Goal: Task Accomplishment & Management: Use online tool/utility

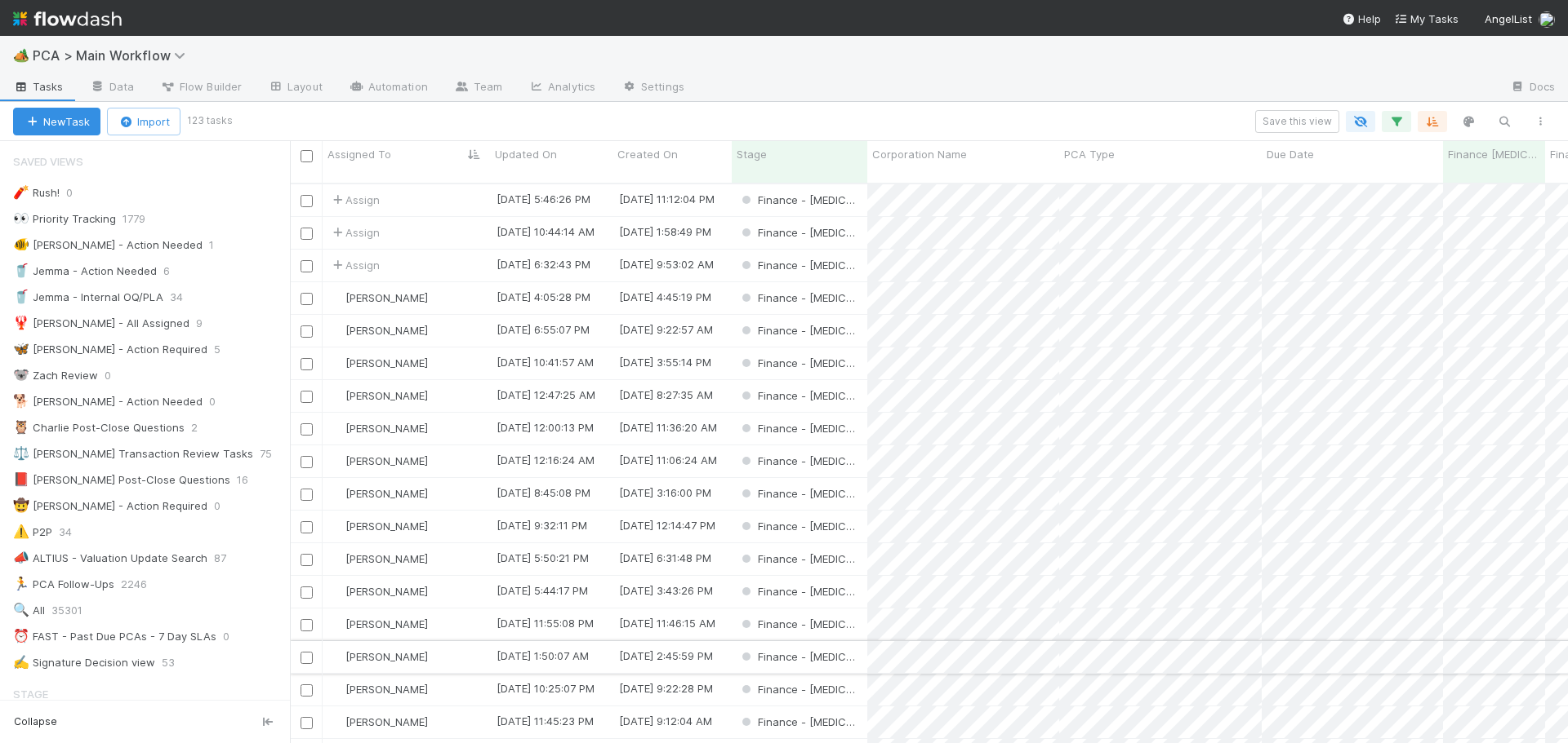
scroll to position [163, 0]
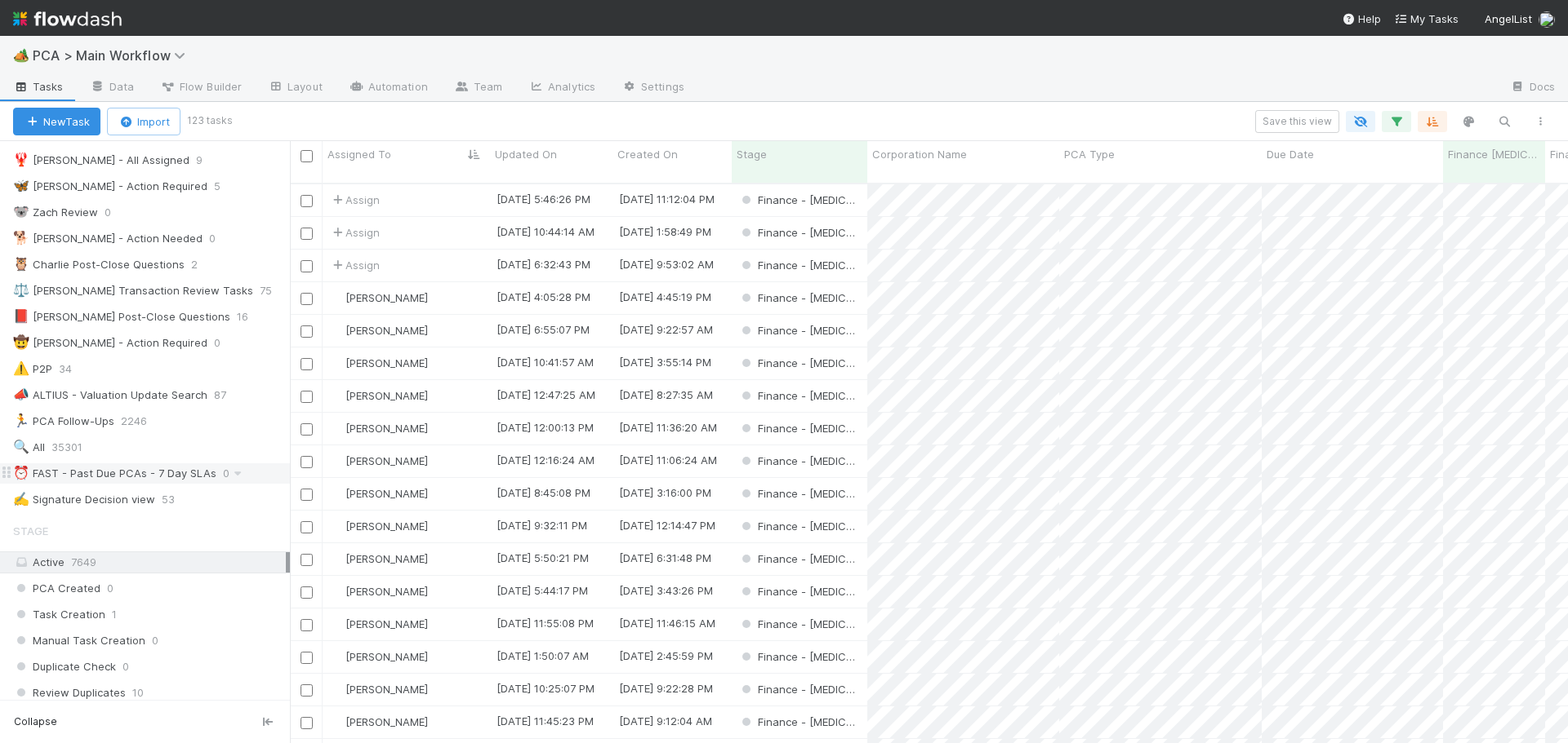
click at [144, 467] on div "⏰ FAST - Past Due PCAs - 7 Day SLAs" at bounding box center [114, 474] width 203 height 21
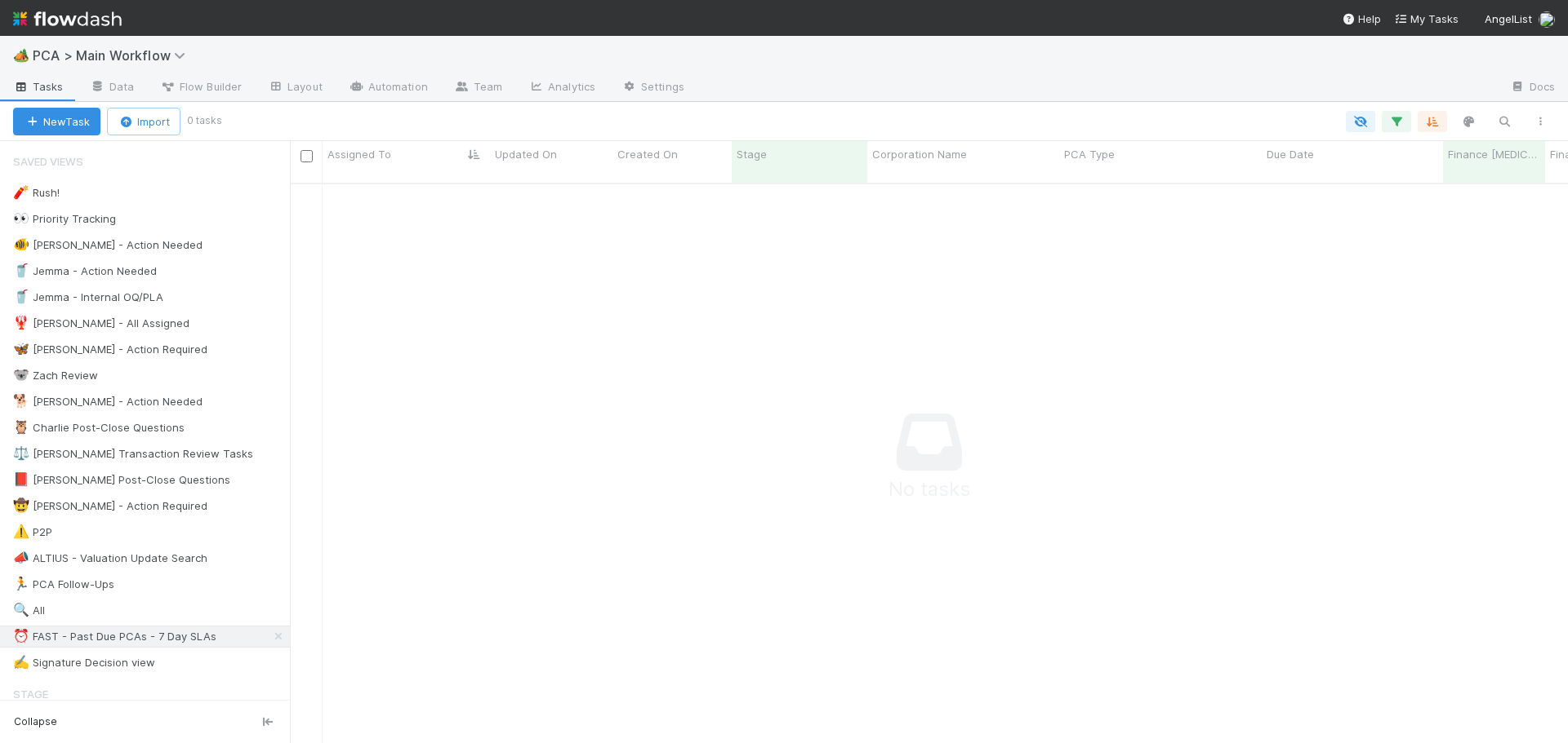
scroll to position [550, 1266]
click at [1395, 126] on icon "button" at bounding box center [1396, 121] width 17 height 15
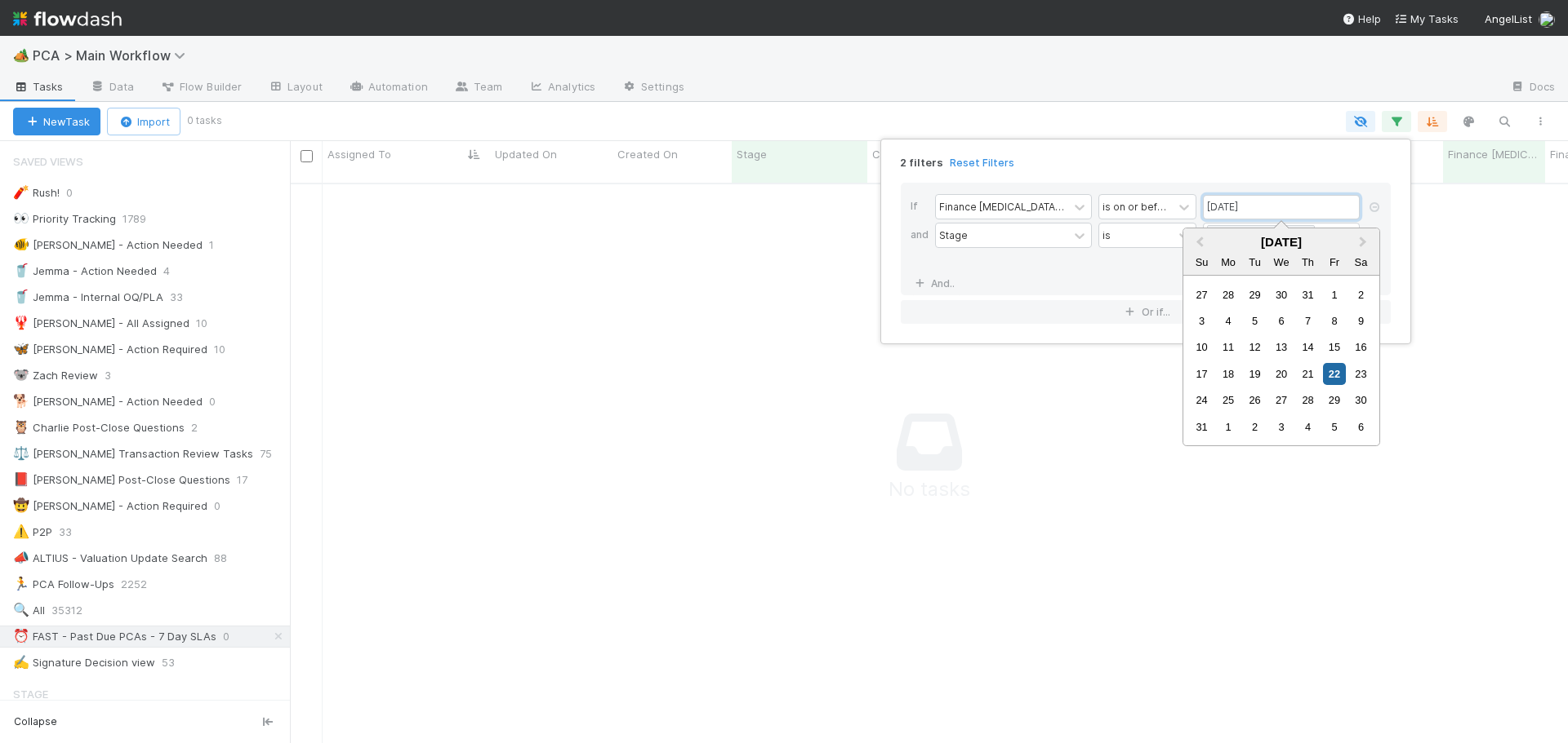
click at [1221, 209] on input "08/22/2025" at bounding box center [1281, 207] width 156 height 24
click at [1327, 399] on div "29" at bounding box center [1334, 400] width 22 height 22
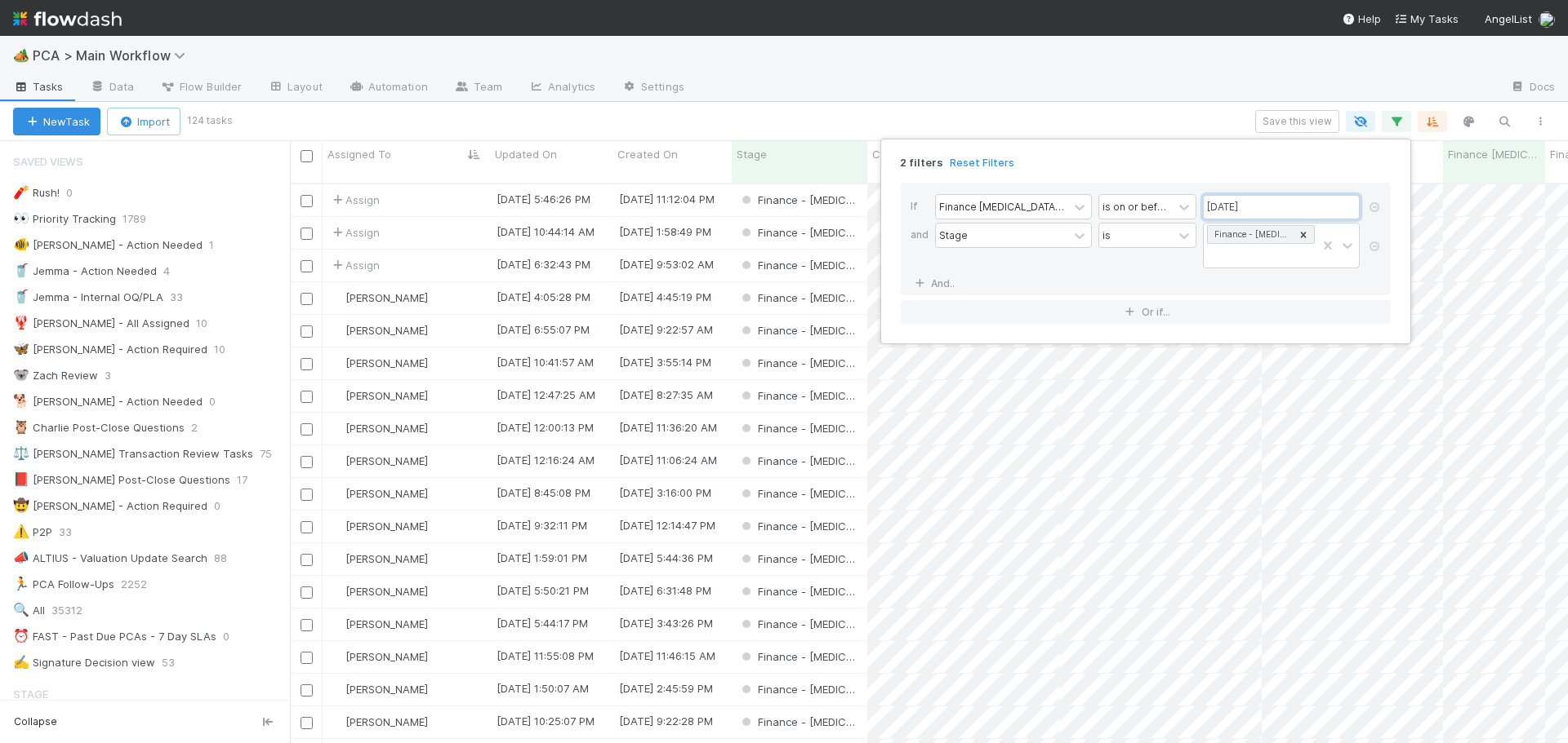
scroll to position [561, 1266]
click at [1223, 208] on input "08/29/2025" at bounding box center [1281, 207] width 156 height 24
click at [1229, 398] on div "25" at bounding box center [1228, 400] width 22 height 22
click at [1232, 208] on input "08/25/2025" at bounding box center [1281, 207] width 156 height 24
click at [1280, 395] on div "27" at bounding box center [1281, 400] width 22 height 22
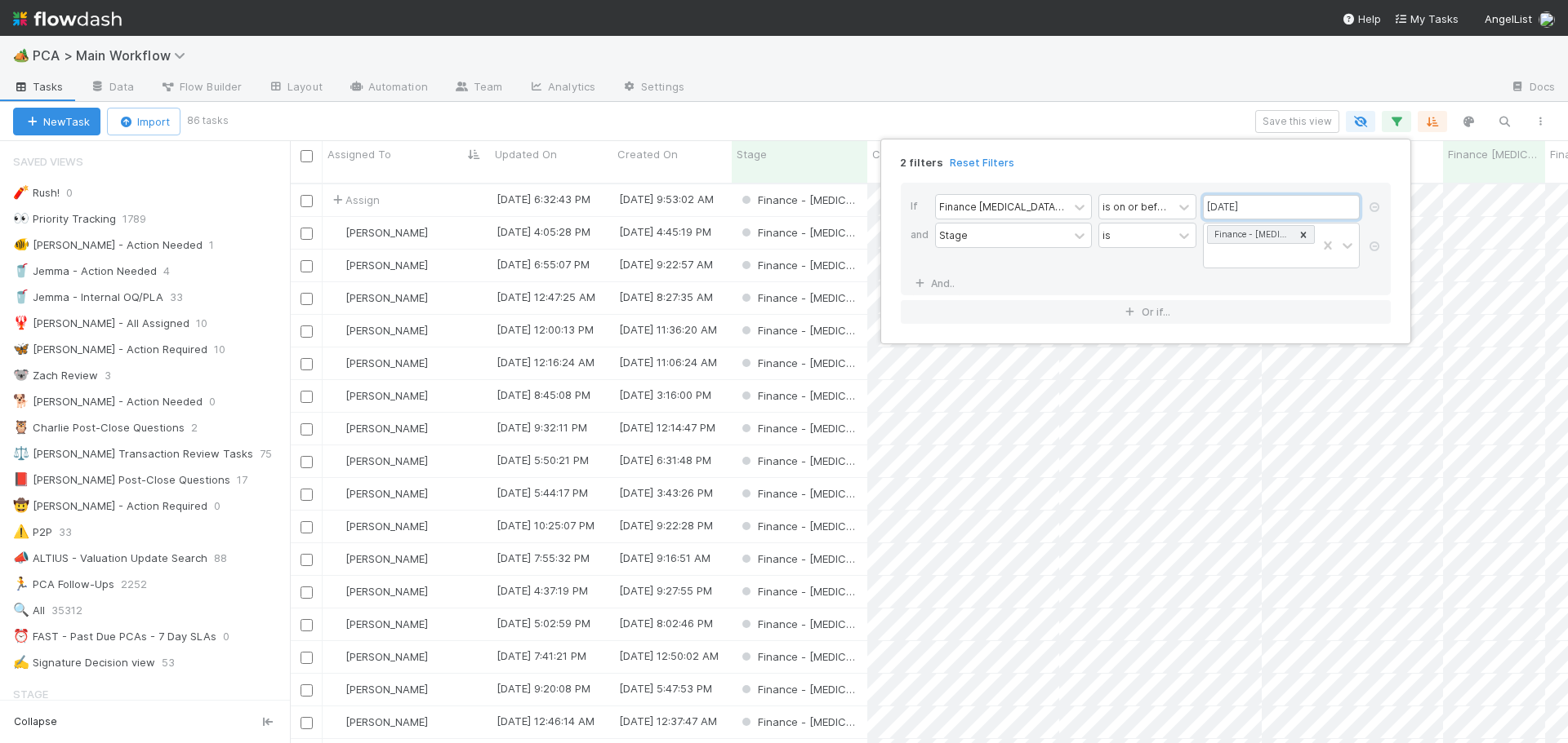
click at [1277, 211] on input "08/27/2025" at bounding box center [1281, 207] width 156 height 24
click at [1232, 402] on div "25" at bounding box center [1228, 400] width 22 height 22
click at [1276, 206] on input "08/25/2025" at bounding box center [1281, 207] width 156 height 24
click at [1329, 398] on div "29" at bounding box center [1334, 400] width 22 height 22
click at [1292, 201] on input "08/29/2025" at bounding box center [1281, 207] width 156 height 24
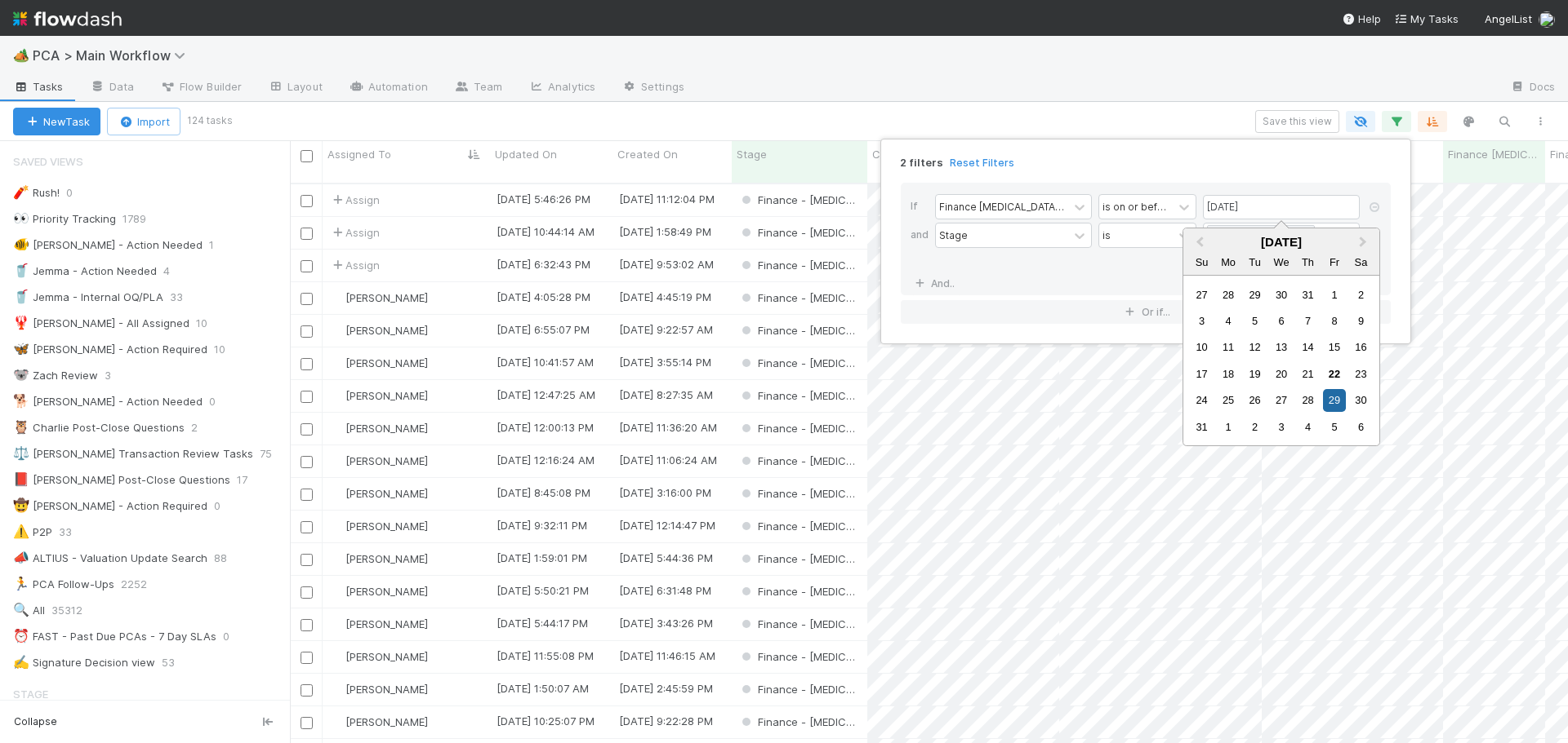
click at [1223, 398] on div "25" at bounding box center [1228, 400] width 22 height 22
type input "08/25/2025"
click at [953, 115] on div "2 filters Reset Filters If Finance ICU Due Date is on or before 08/25/2025 and …" at bounding box center [784, 371] width 1568 height 743
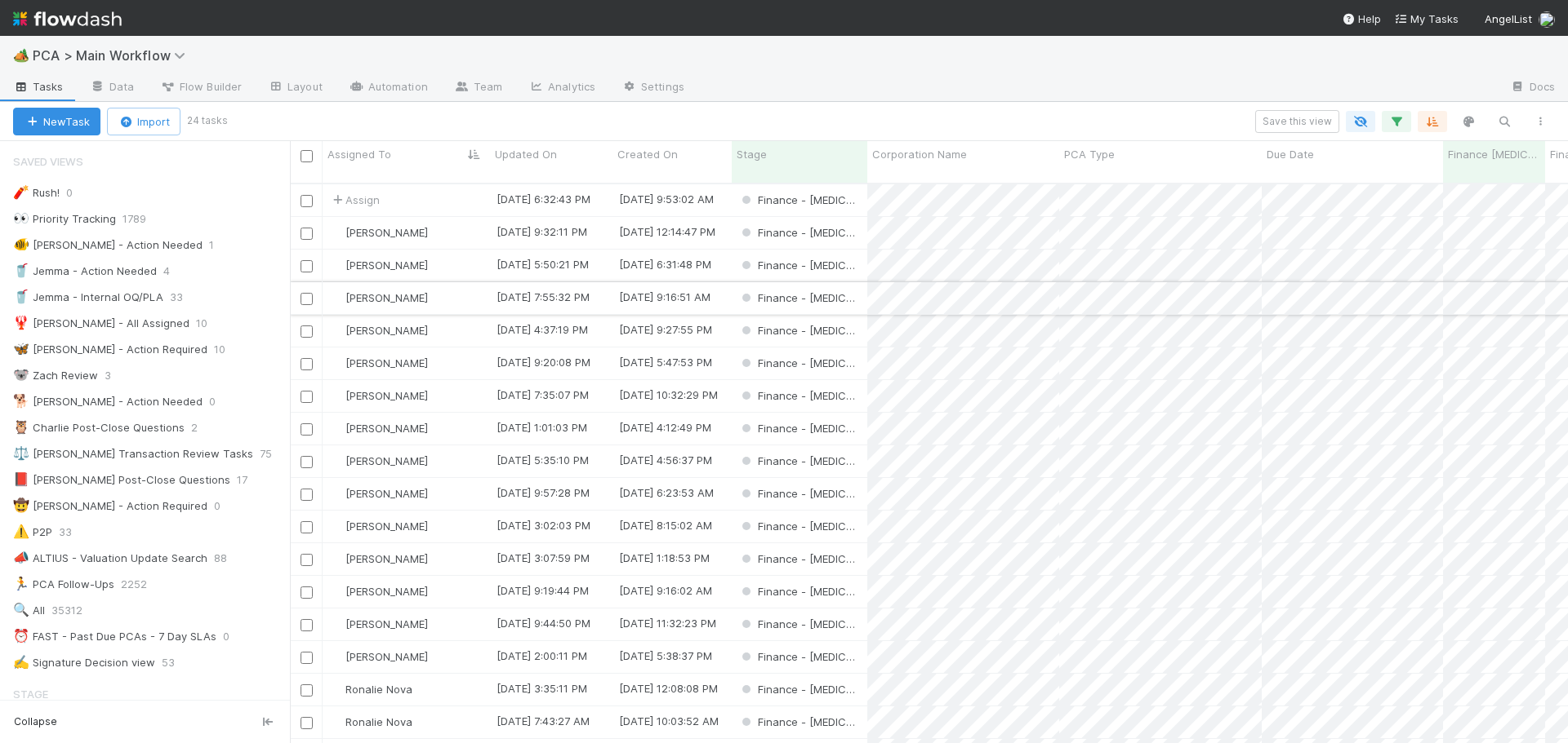
click at [455, 282] on div "[PERSON_NAME]" at bounding box center [405, 298] width 167 height 32
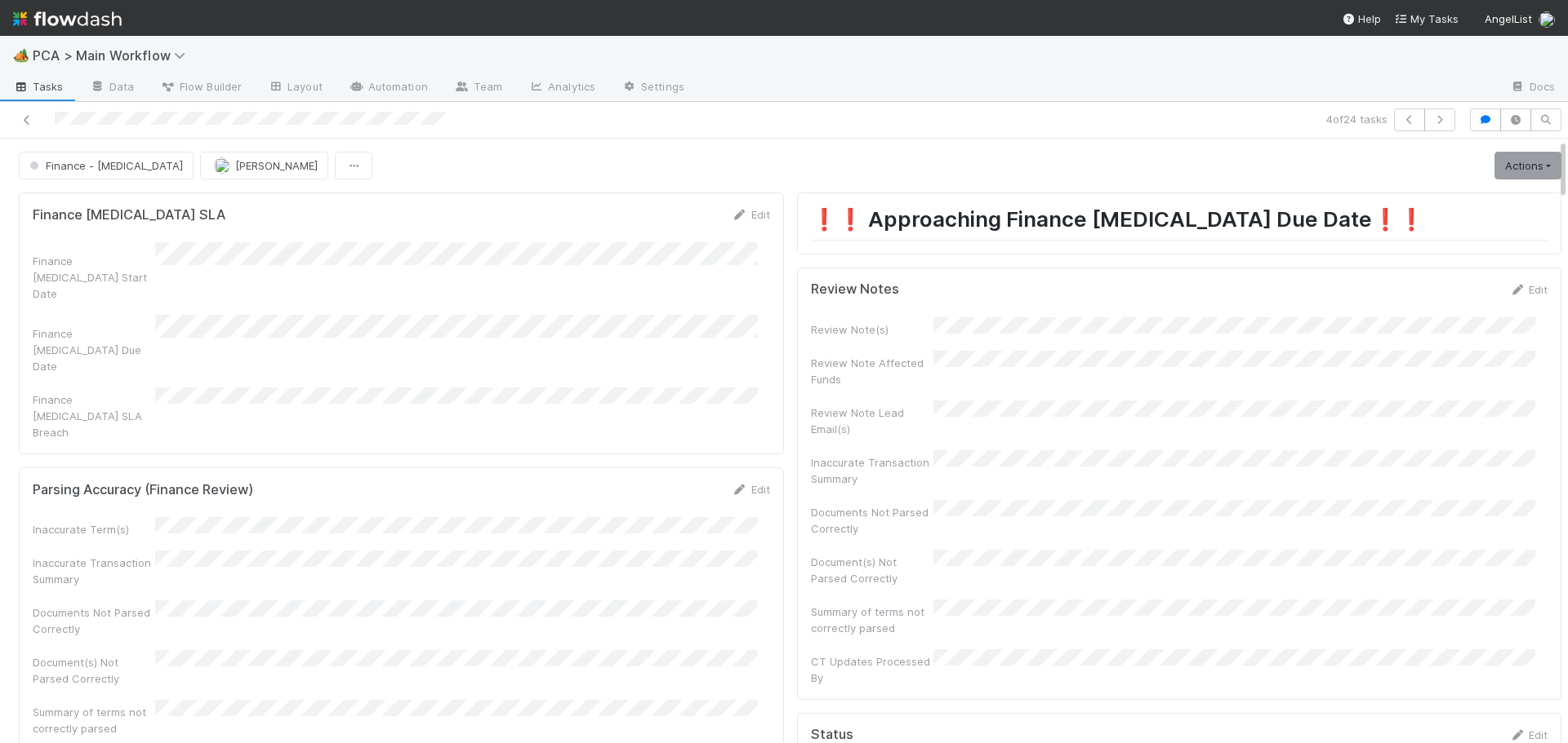
click at [925, 126] on div "4 of 24 tasks" at bounding box center [1100, 119] width 725 height 22
click at [25, 115] on icon at bounding box center [26, 120] width 17 height 11
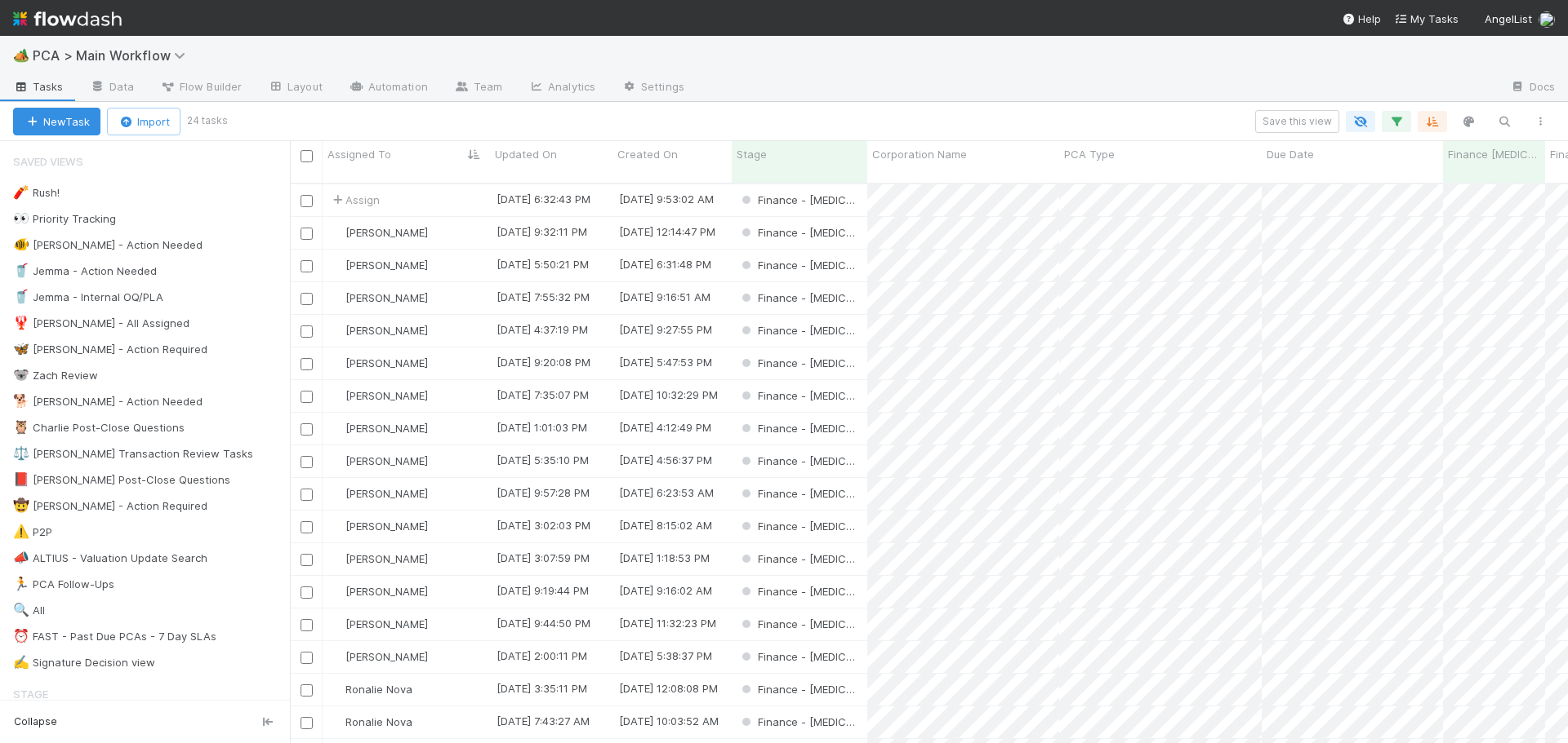
scroll to position [561, 1266]
click at [128, 629] on div "⏰ FAST - Past Due PCAs - 7 Day SLAs" at bounding box center [114, 637] width 203 height 21
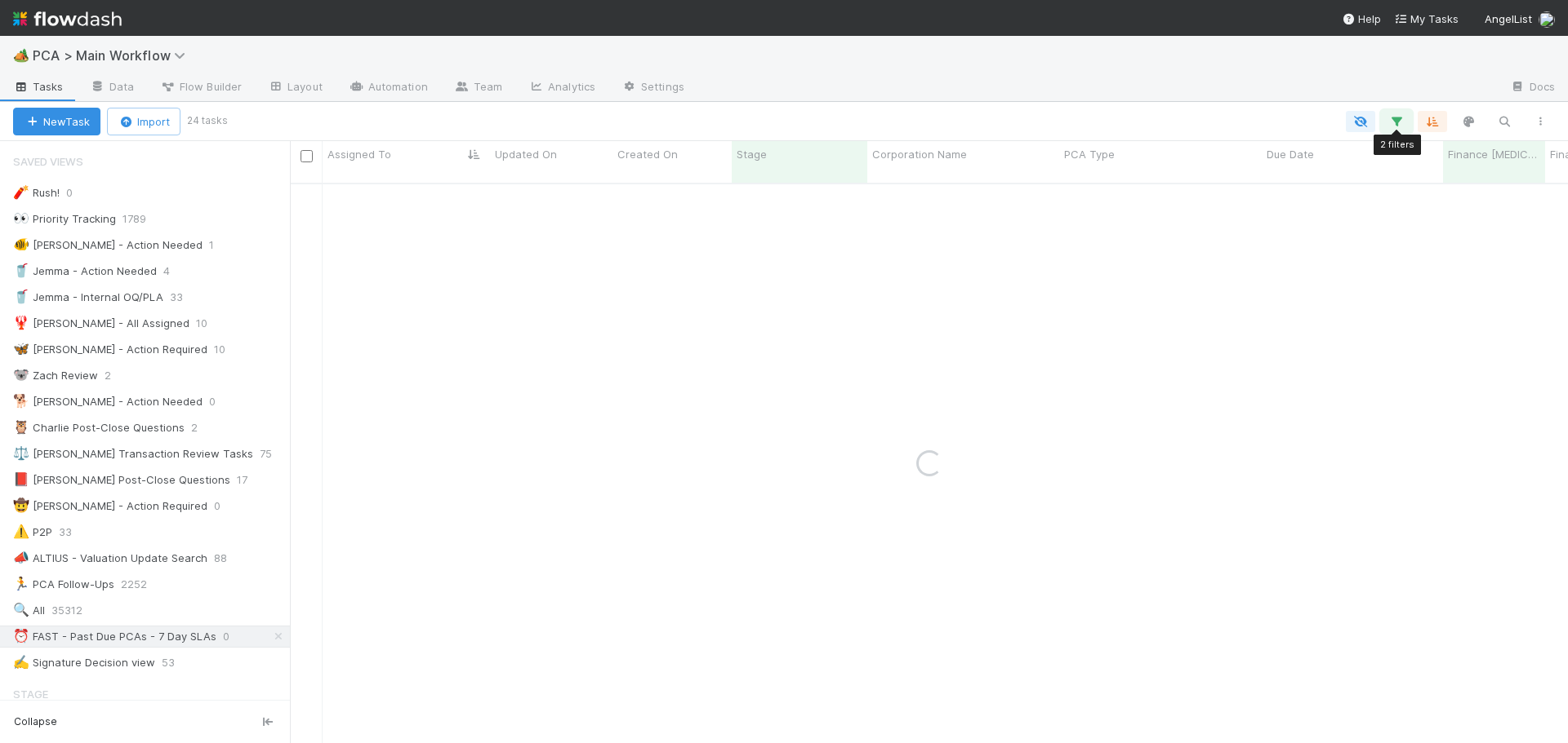
click at [1387, 128] on button "button" at bounding box center [1396, 122] width 29 height 21
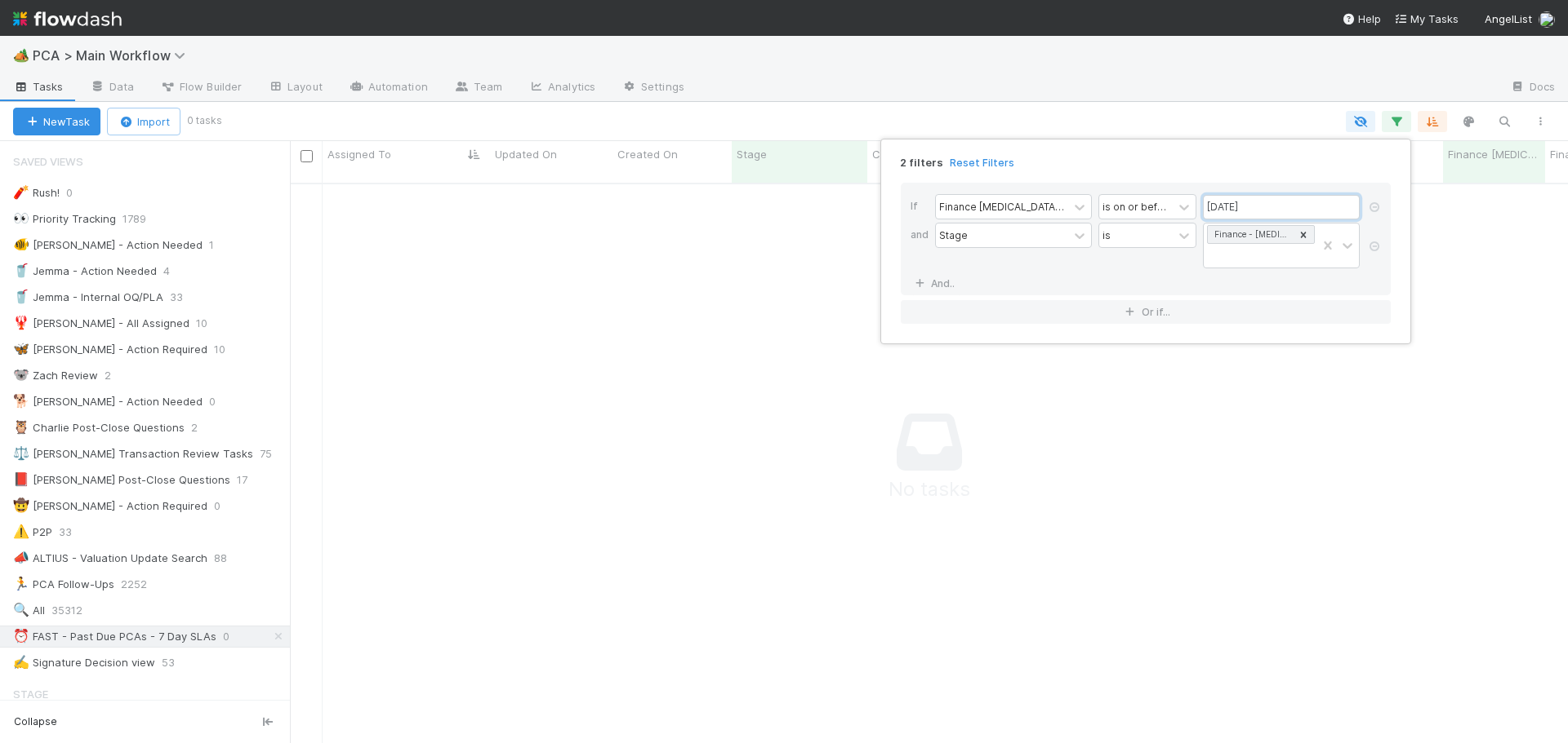
click at [1257, 206] on input "08/22/2025" at bounding box center [1281, 207] width 156 height 24
click at [1226, 401] on div "25" at bounding box center [1228, 400] width 22 height 22
type input "08/25/2025"
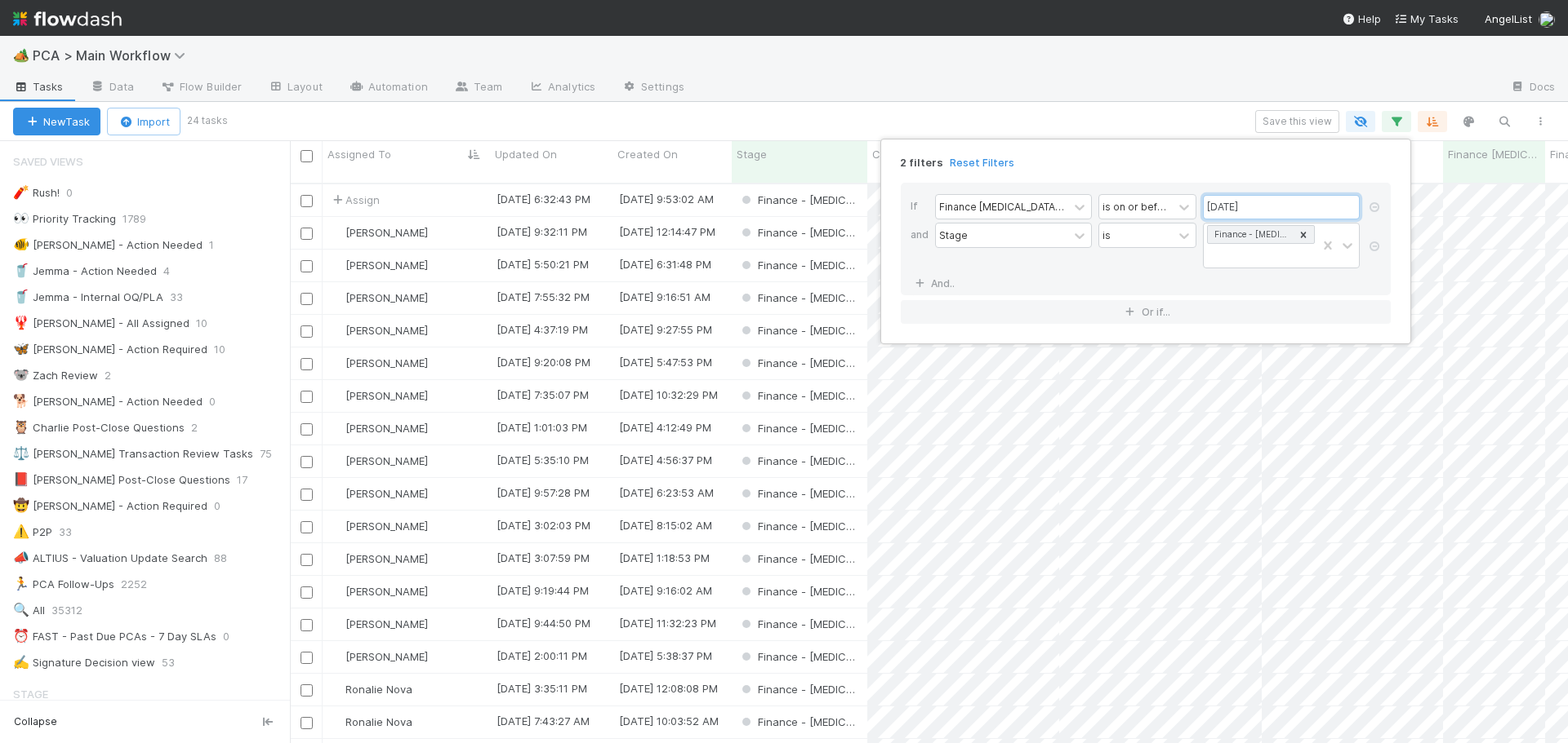
scroll to position [561, 1266]
click at [1176, 117] on div "2 filters Reset Filters If Finance ICU Due Date is on or before 08/25/2025 and …" at bounding box center [784, 371] width 1568 height 743
click at [1500, 153] on span "Finance [MEDICAL_DATA] Due Date" at bounding box center [1486, 154] width 77 height 17
click at [1455, 182] on div "Sort Oldest → Newest" at bounding box center [1469, 185] width 187 height 24
click at [1488, 153] on span "Finance [MEDICAL_DATA] Due Date" at bounding box center [1478, 154] width 62 height 17
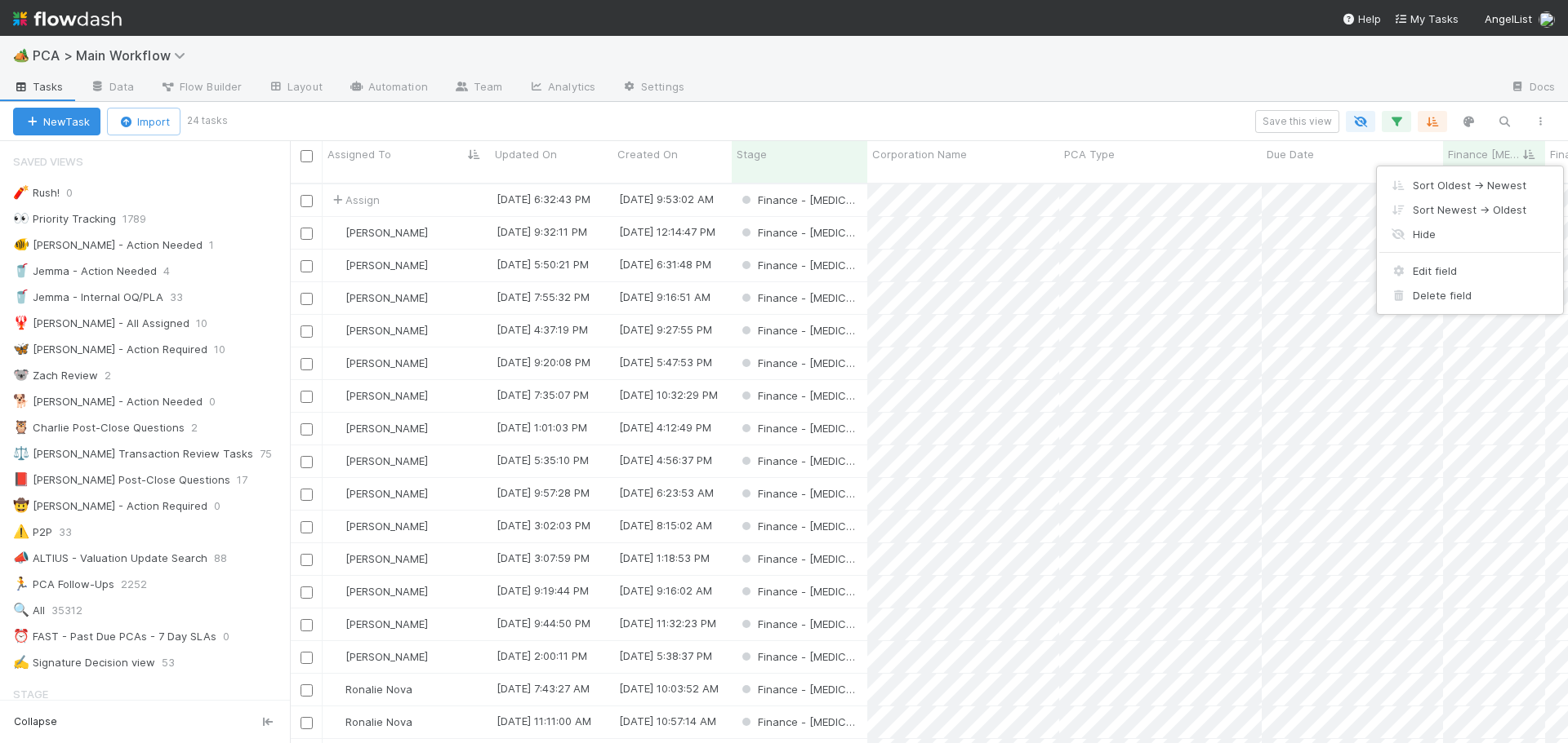
click at [1387, 147] on div "Sort Oldest → Newest Sort Newest → Oldest Hide Edit field Delete field" at bounding box center [784, 371] width 1568 height 743
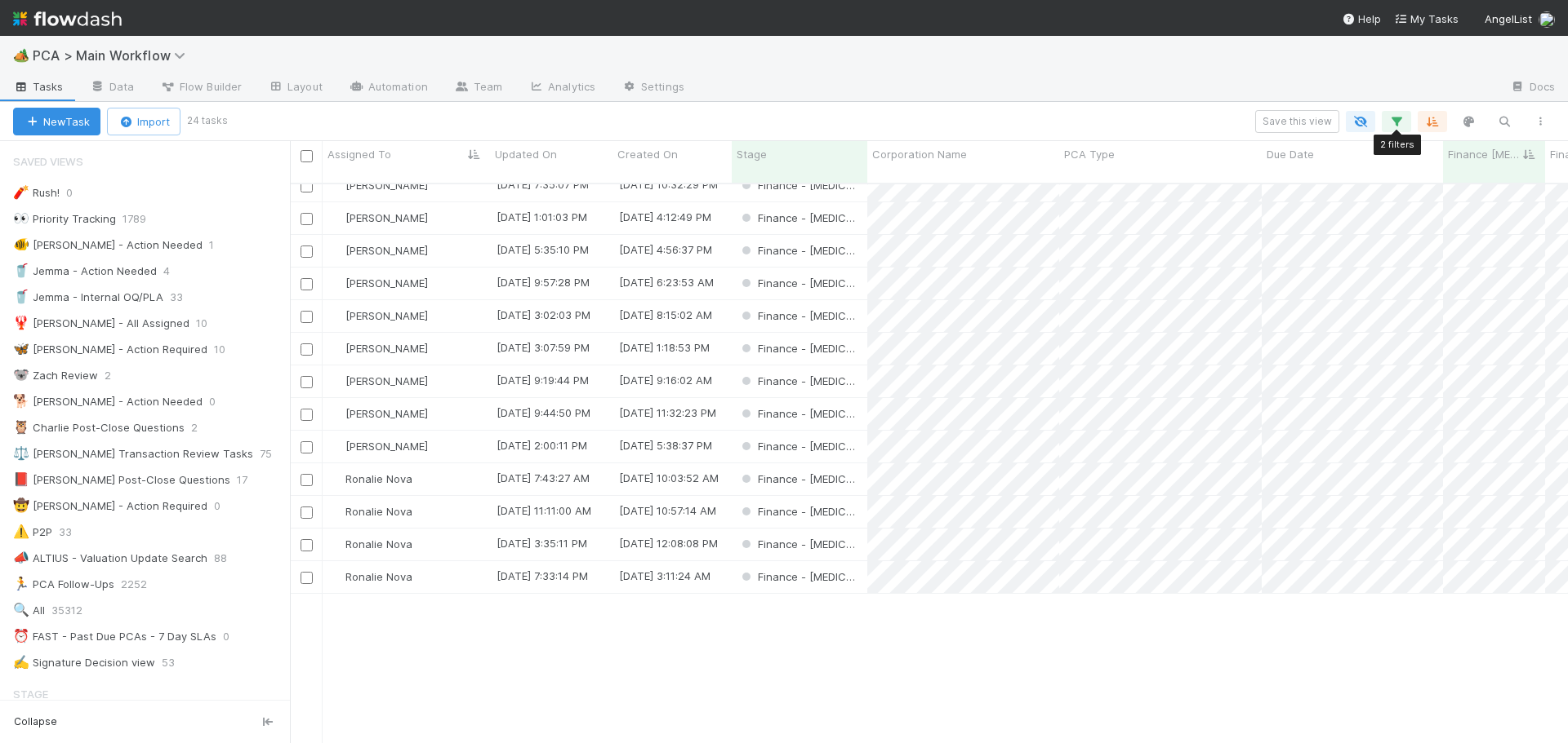
scroll to position [0, 0]
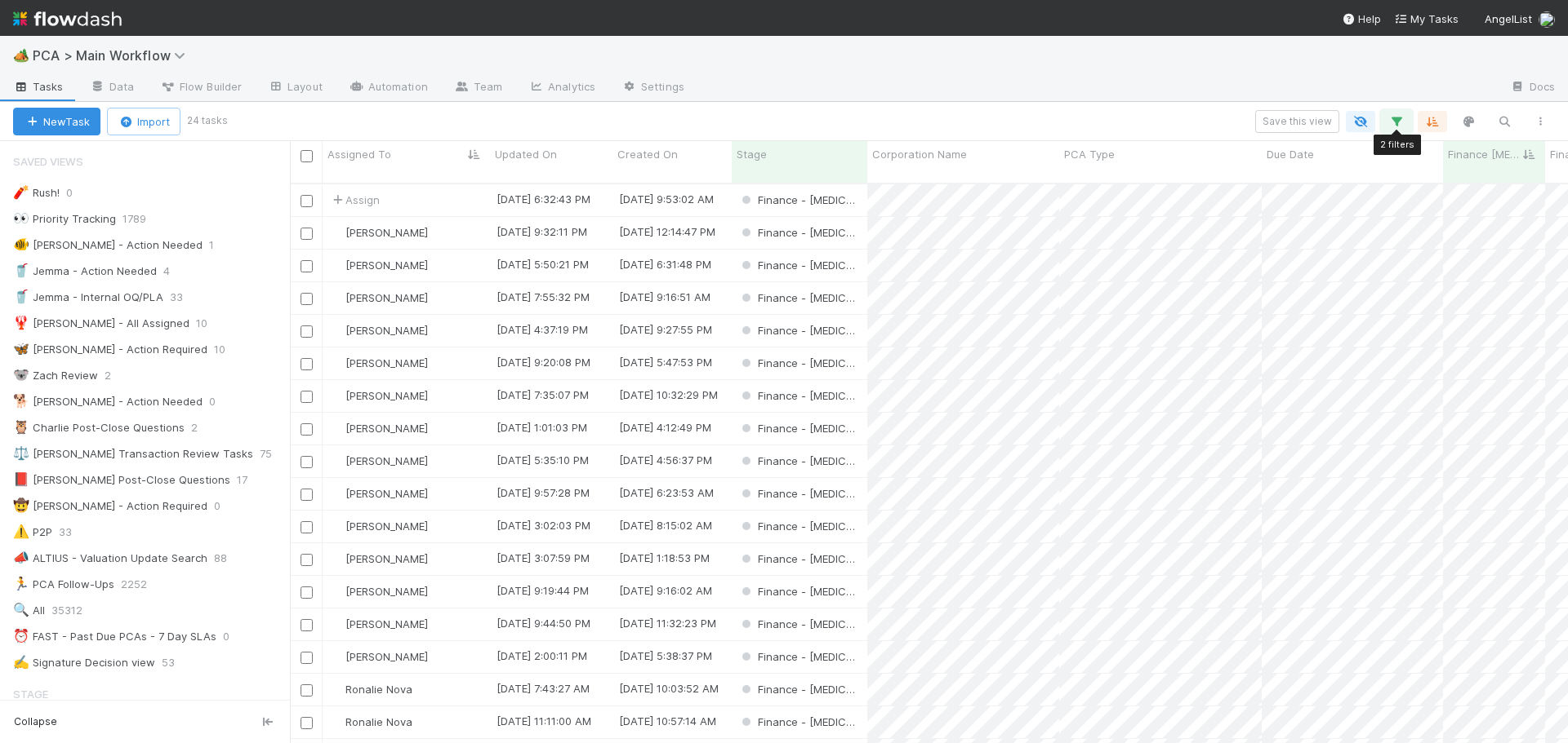
click at [1392, 120] on icon "button" at bounding box center [1396, 121] width 17 height 15
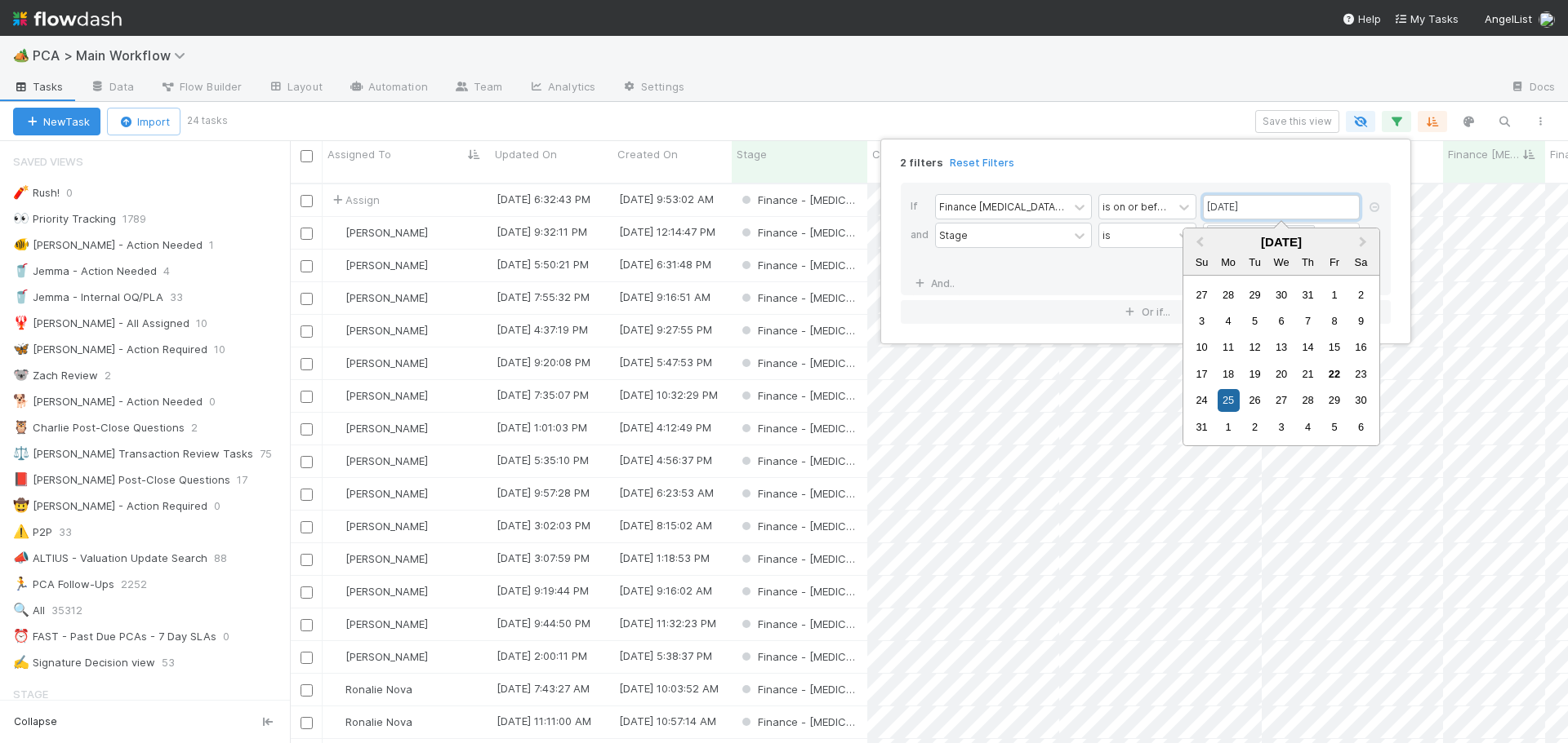
click at [1222, 209] on input "08/25/2025" at bounding box center [1281, 207] width 156 height 24
click at [1332, 398] on div "29" at bounding box center [1334, 400] width 22 height 22
type input "08/29/2025"
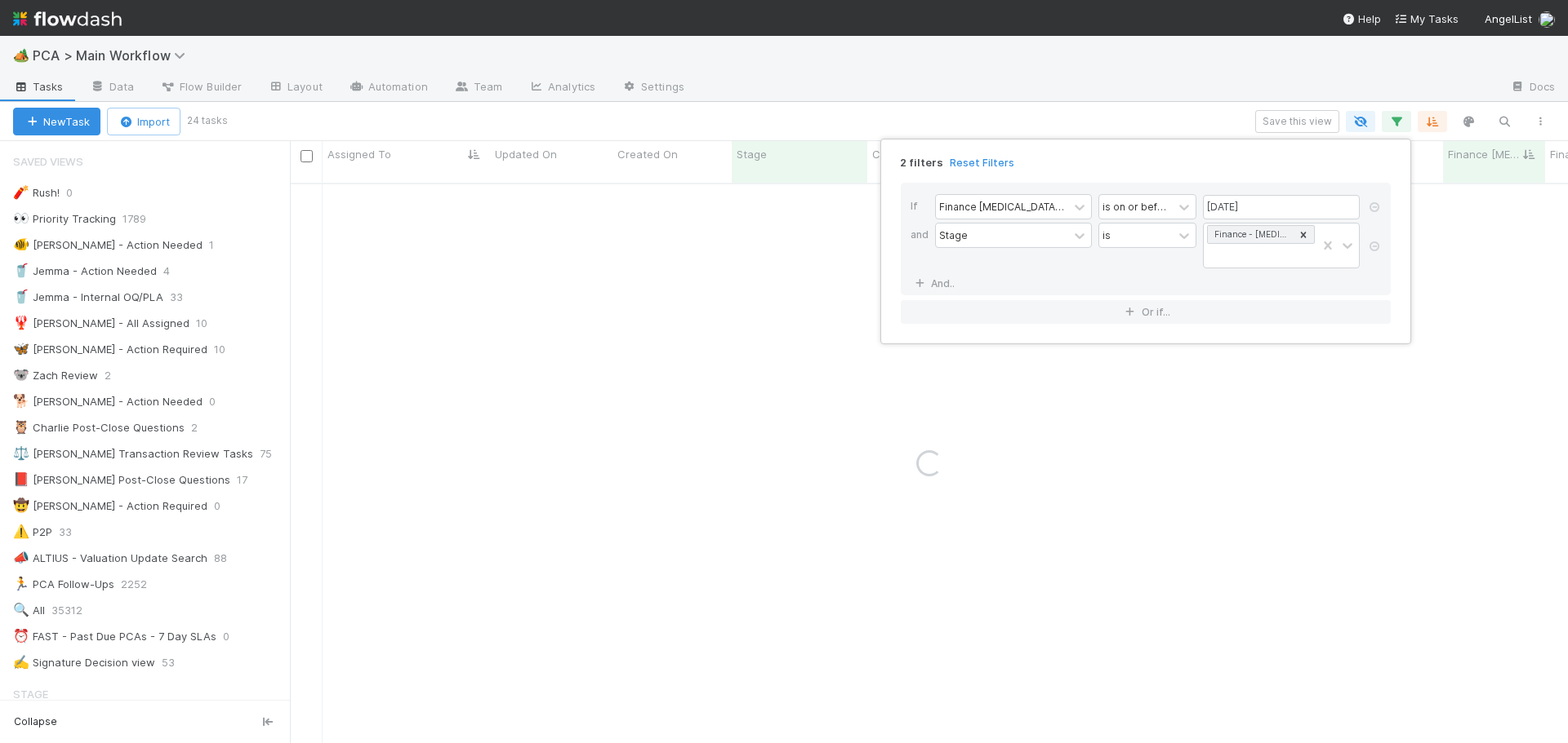
click at [1192, 116] on div "2 filters Reset Filters If Finance ICU Due Date is on or before 08/29/2025 and …" at bounding box center [784, 371] width 1568 height 743
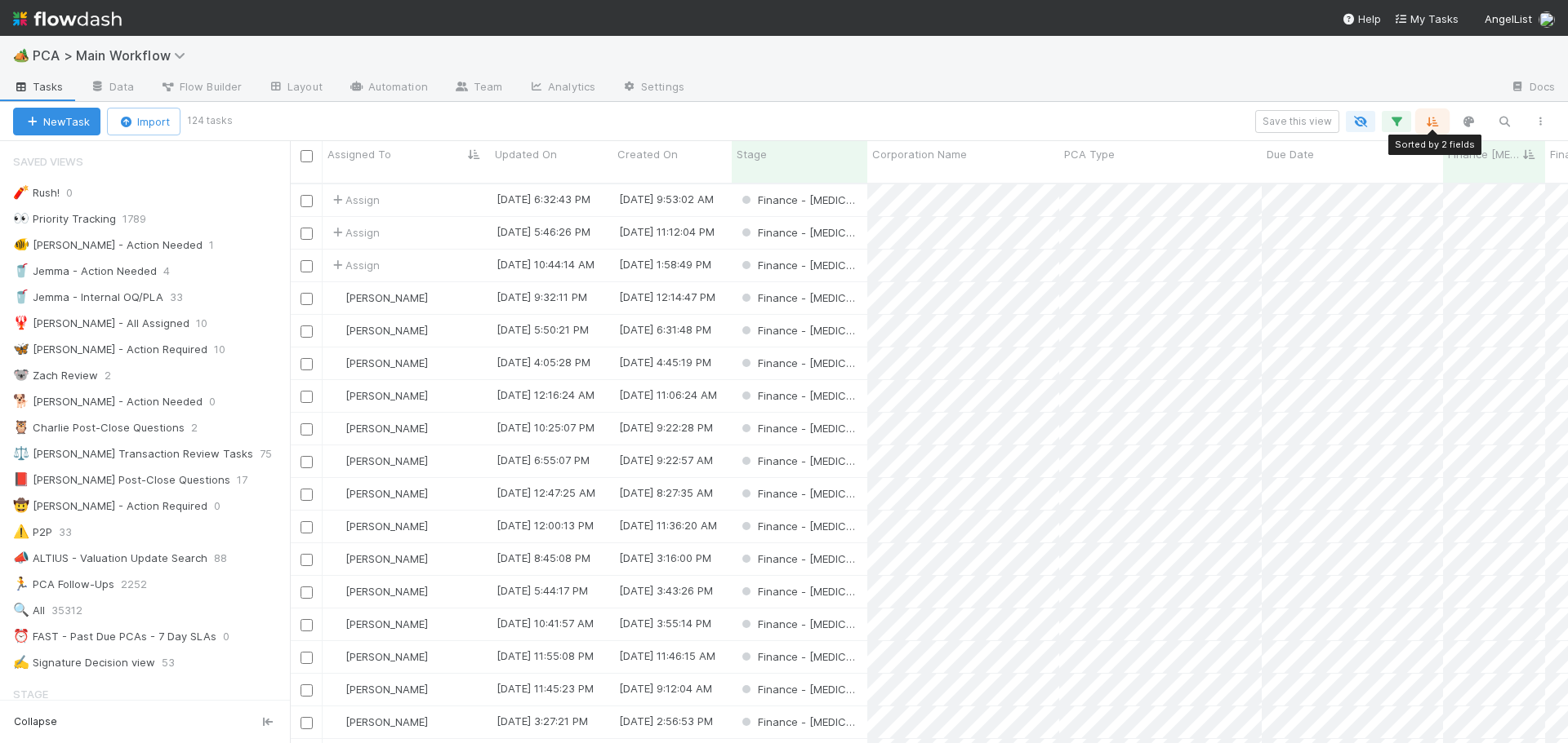
click at [1423, 122] on button "button" at bounding box center [1432, 122] width 29 height 21
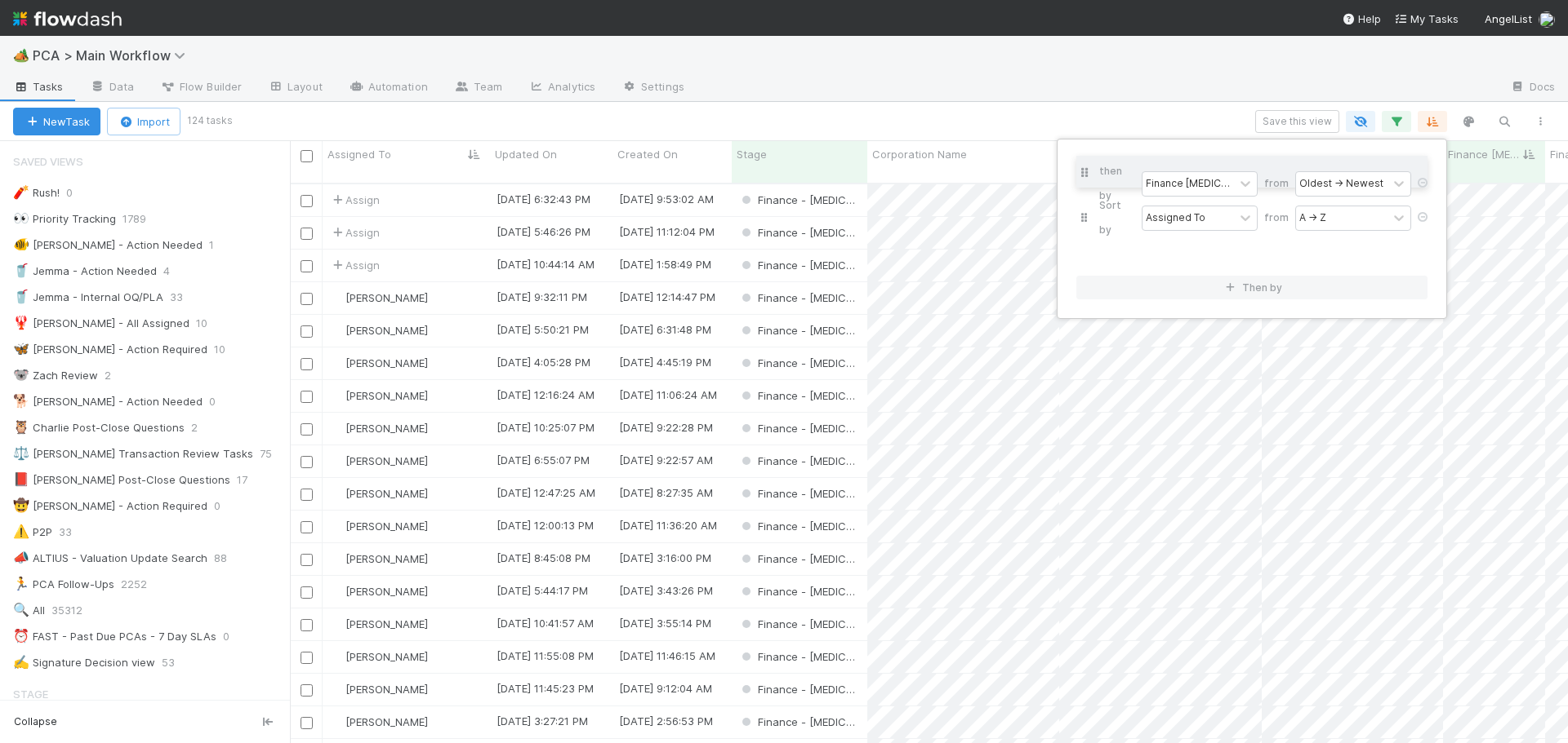
drag, startPoint x: 1080, startPoint y: 206, endPoint x: 1081, endPoint y: 181, distance: 25.0
click at [1078, 163] on div "Sort by Assigned To from A → Z then by Finance ICU Due Date from Oldest → Newest" at bounding box center [1251, 214] width 351 height 111
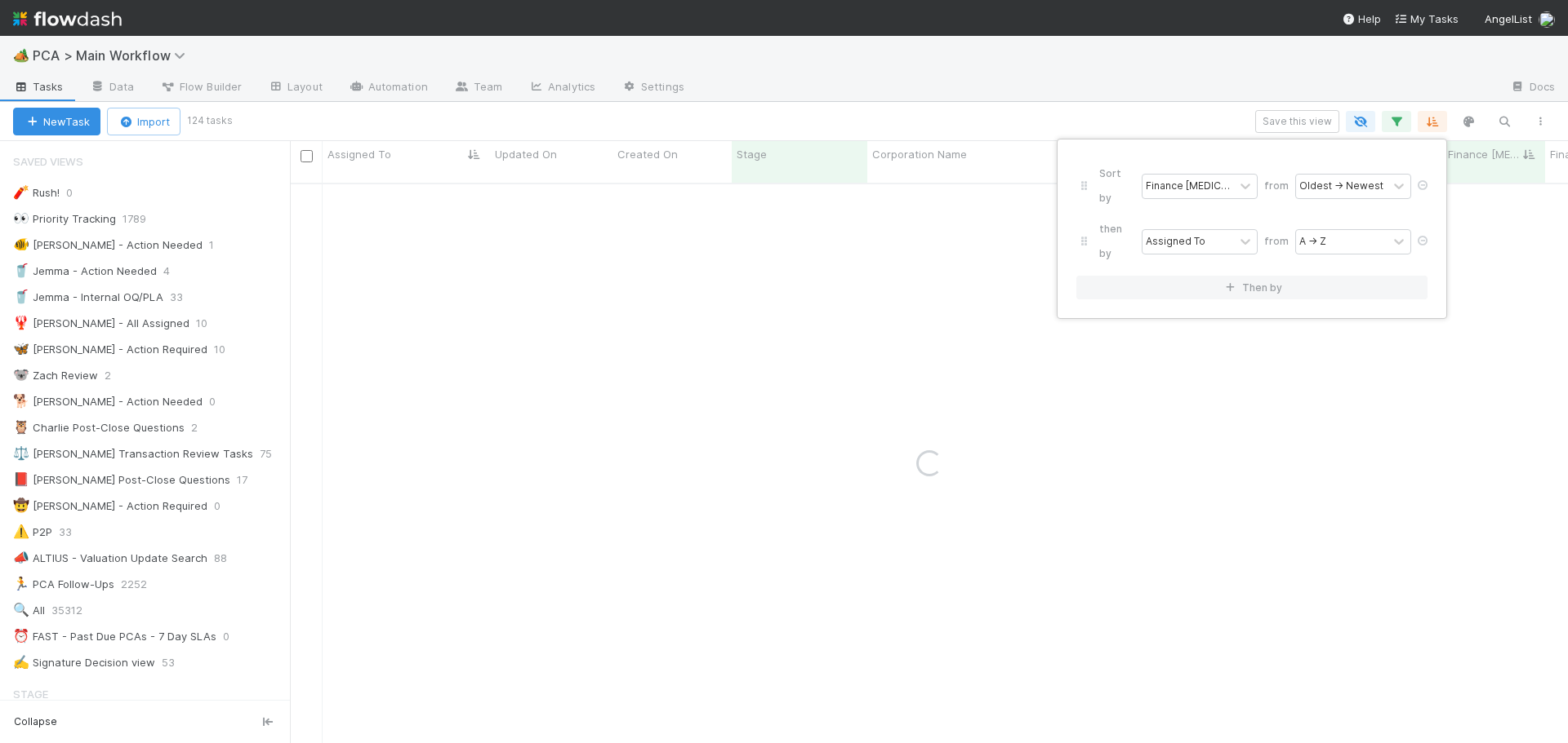
click at [1153, 122] on div "Sort by Finance ICU Due Date from Oldest → Newest then by Assigned To from A → …" at bounding box center [784, 371] width 1568 height 743
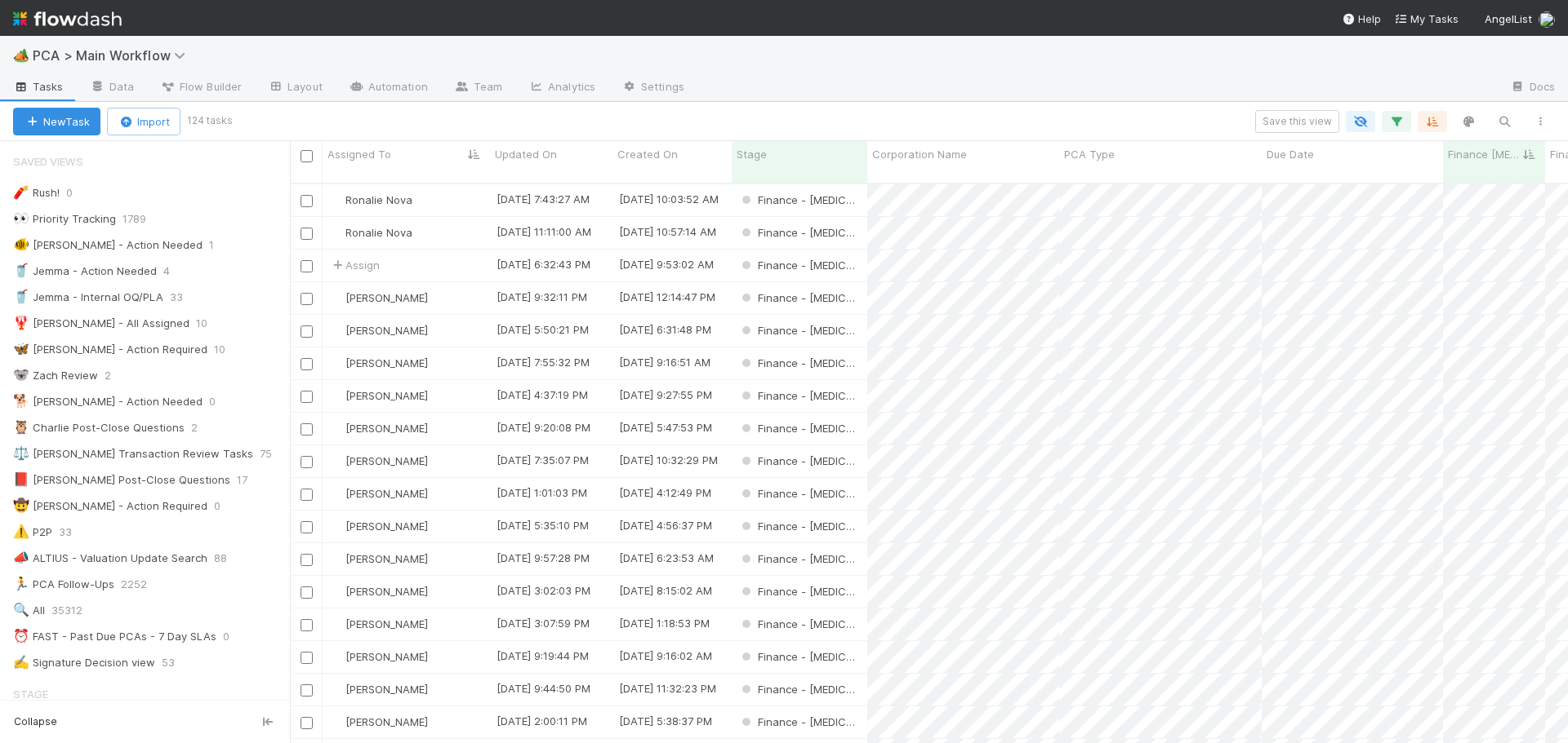
scroll to position [561, 1266]
click at [1421, 121] on button "button" at bounding box center [1432, 122] width 29 height 21
click at [1122, 119] on div "Sort by Finance ICU Due Date from Oldest → Newest then by Assigned To from A → …" at bounding box center [784, 371] width 1568 height 743
click at [1247, 56] on div "🏕️ PCA > Main Workflow" at bounding box center [784, 56] width 1568 height 39
